Goal: Task Accomplishment & Management: Use online tool/utility

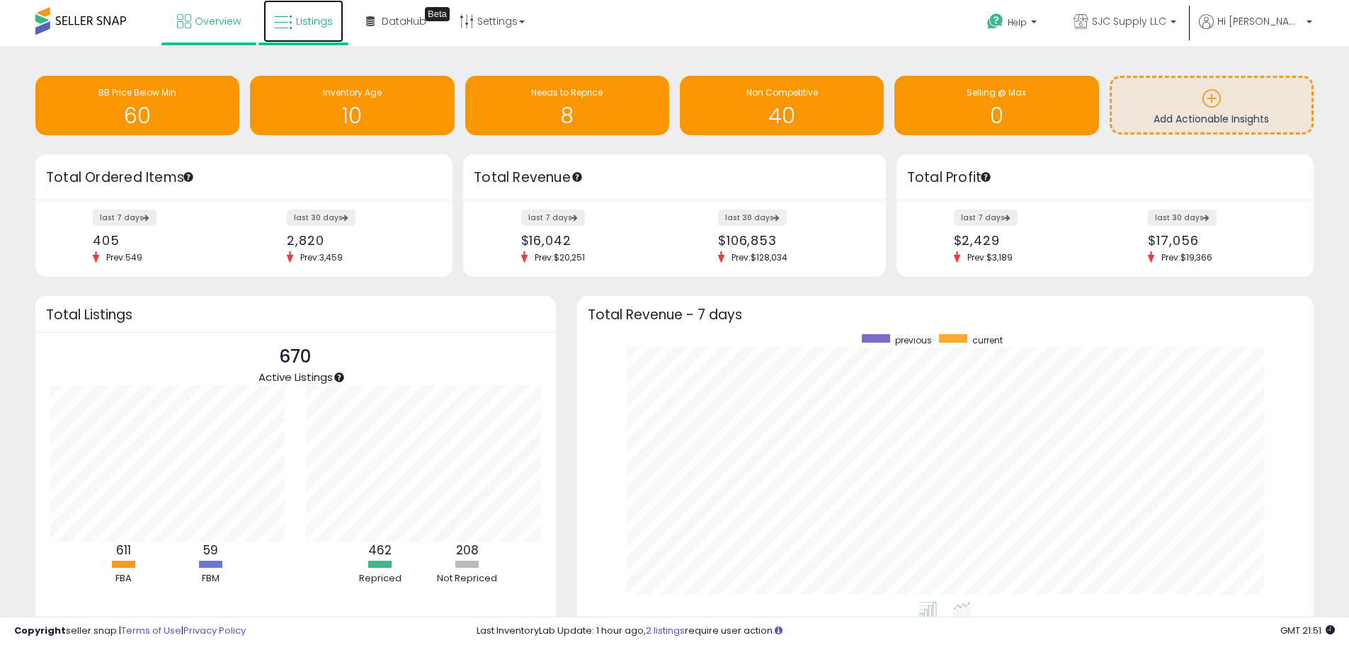
click at [323, 25] on span "Listings" at bounding box center [314, 21] width 37 height 14
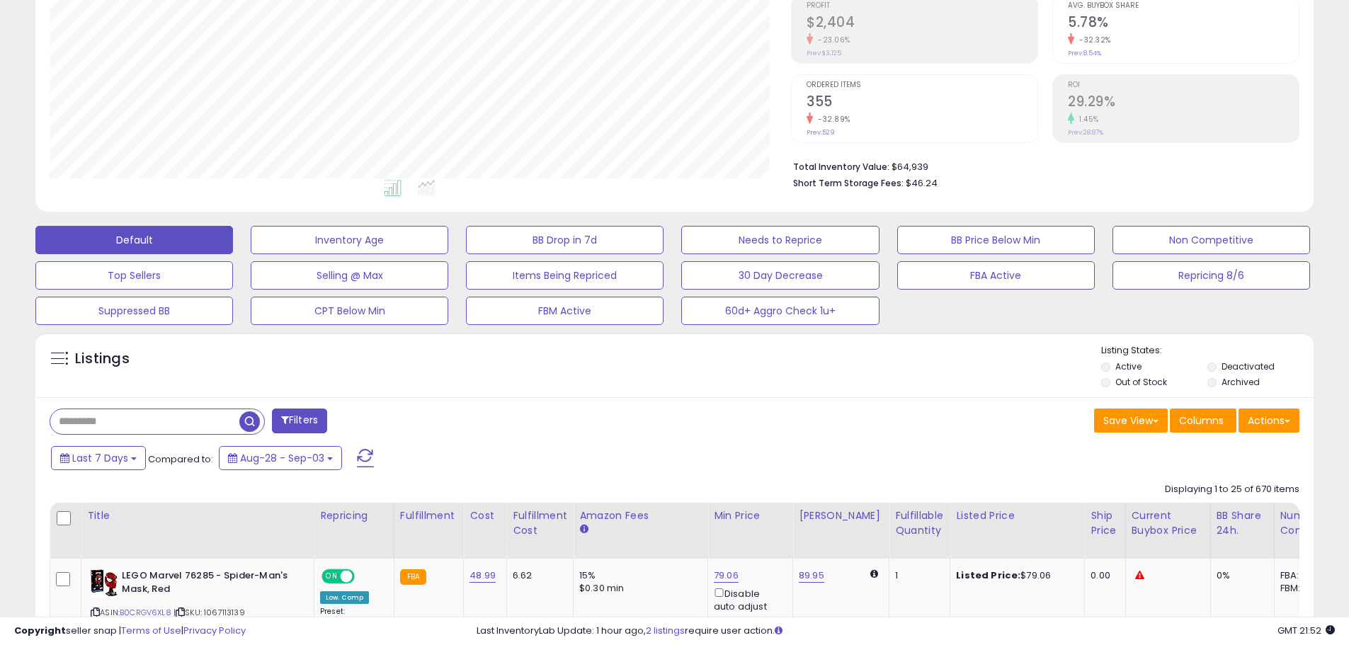
scroll to position [283, 0]
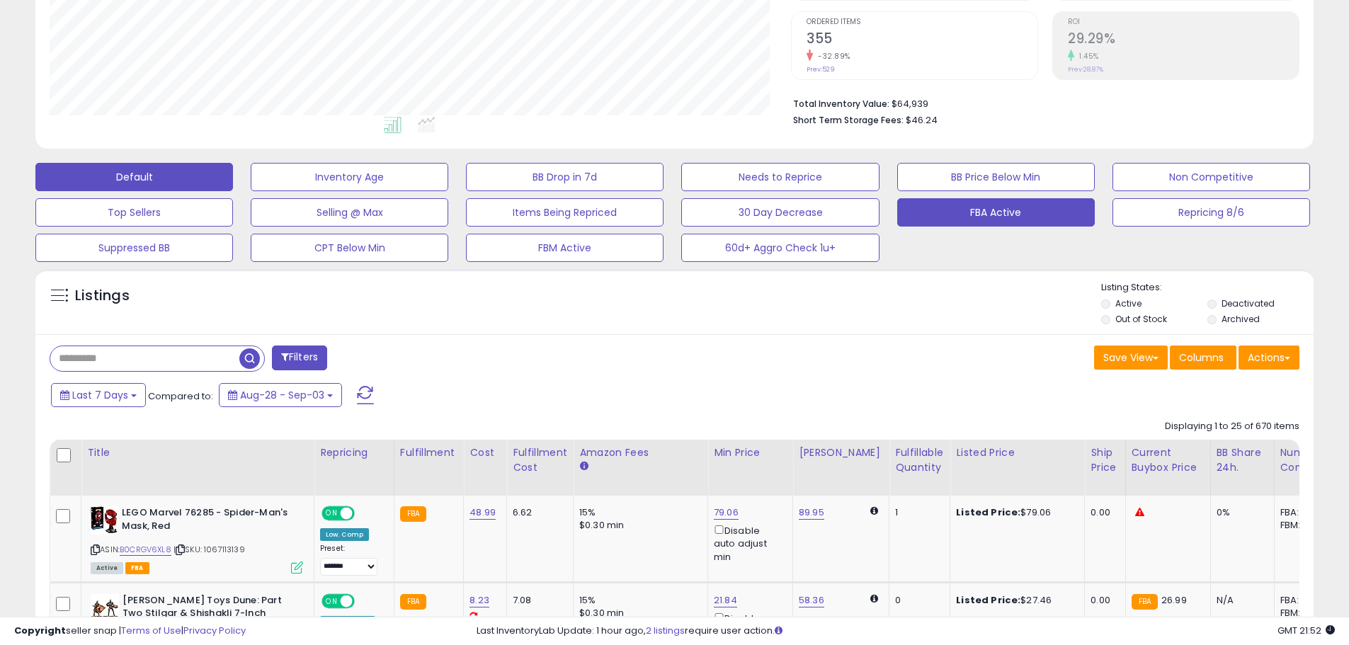
click at [1045, 210] on button "FBA Active" at bounding box center [996, 212] width 198 height 28
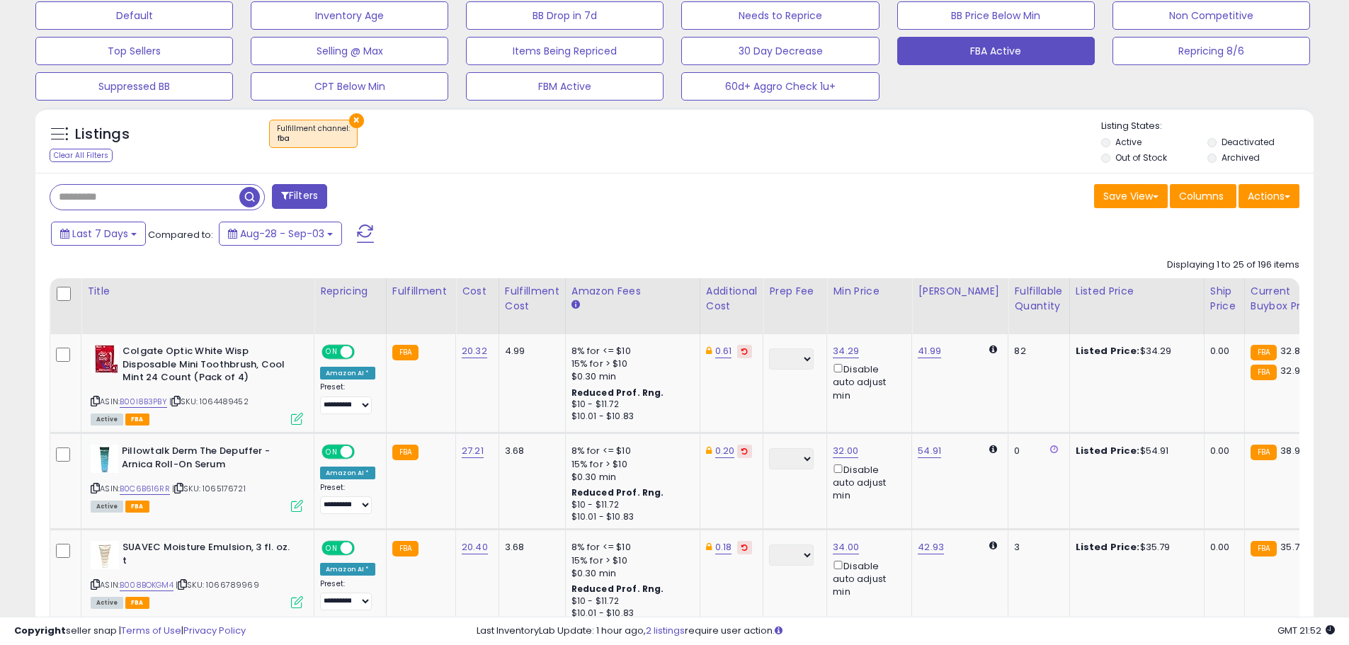
scroll to position [622, 0]
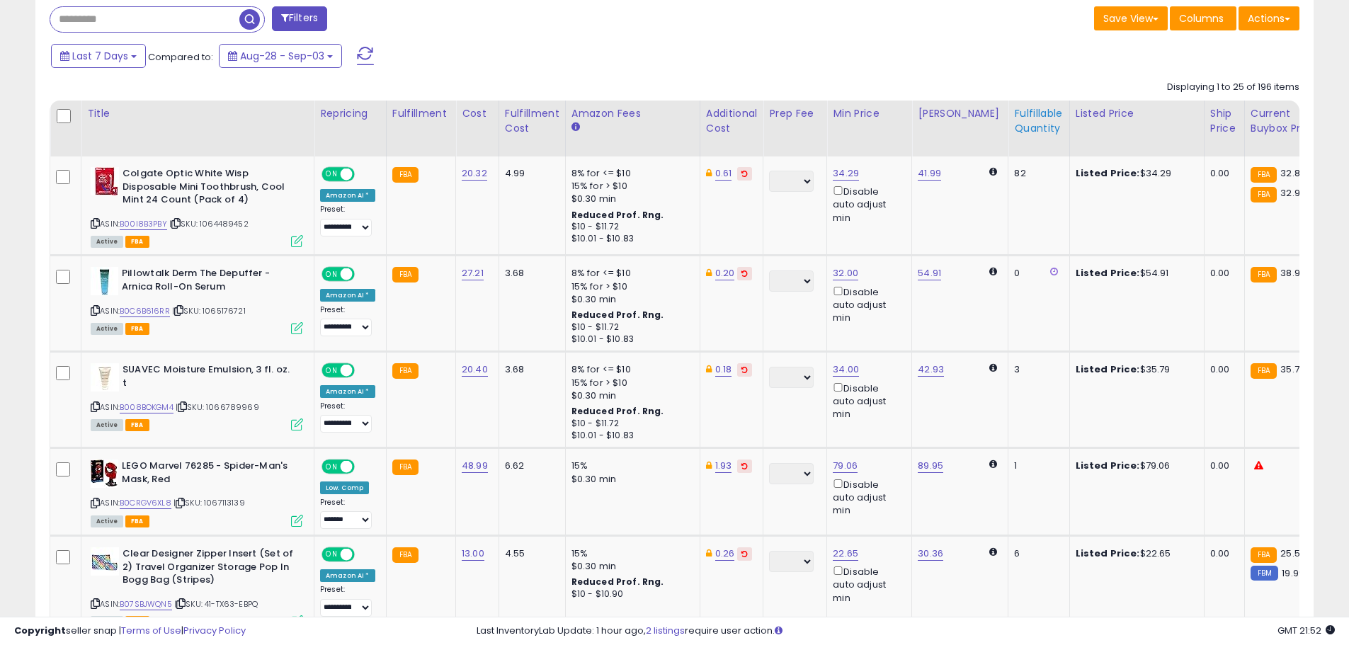
click at [1014, 113] on div "Fulfillable Quantity" at bounding box center [1038, 121] width 49 height 30
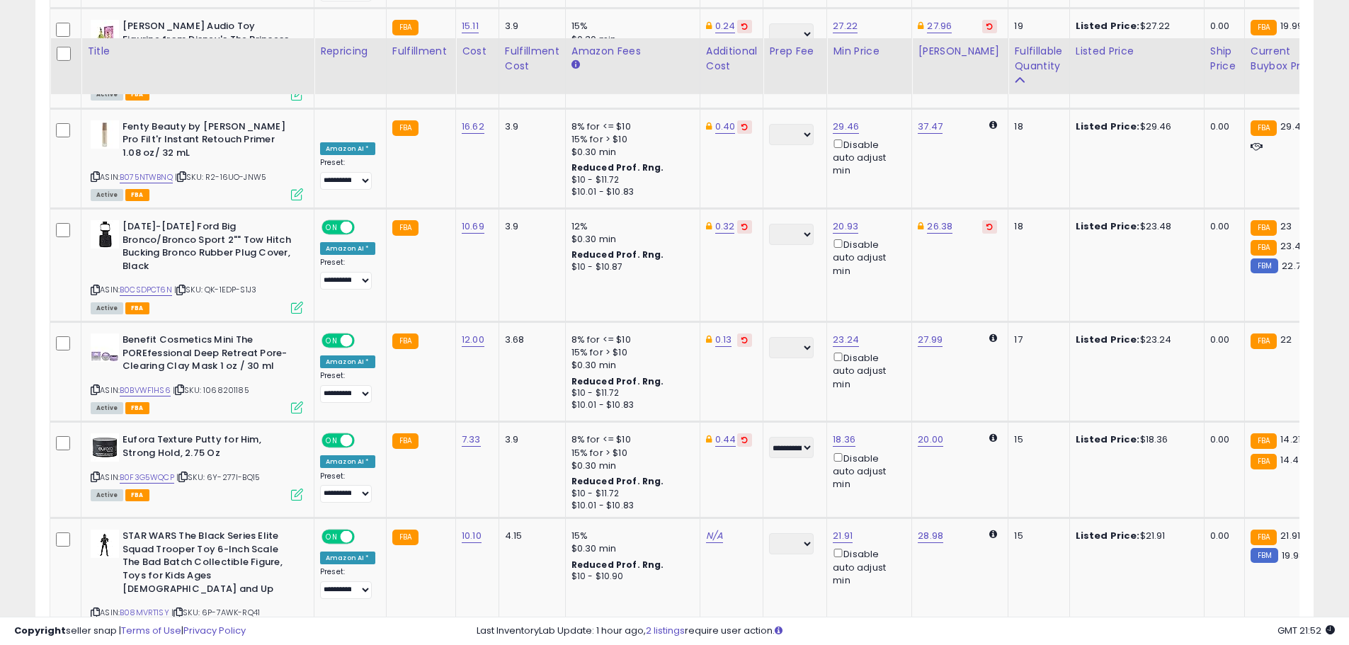
scroll to position [2914, 0]
